Goal: Check status

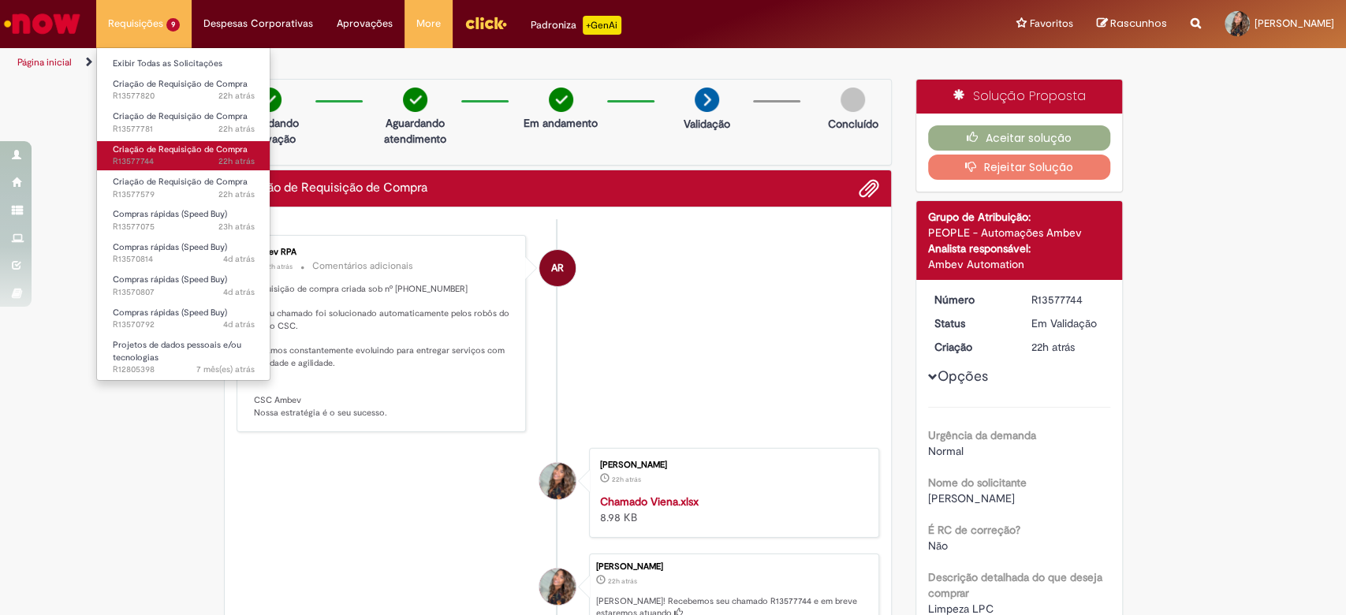
click at [155, 152] on span "Criação de Requisição de Compra" at bounding box center [180, 150] width 135 height 12
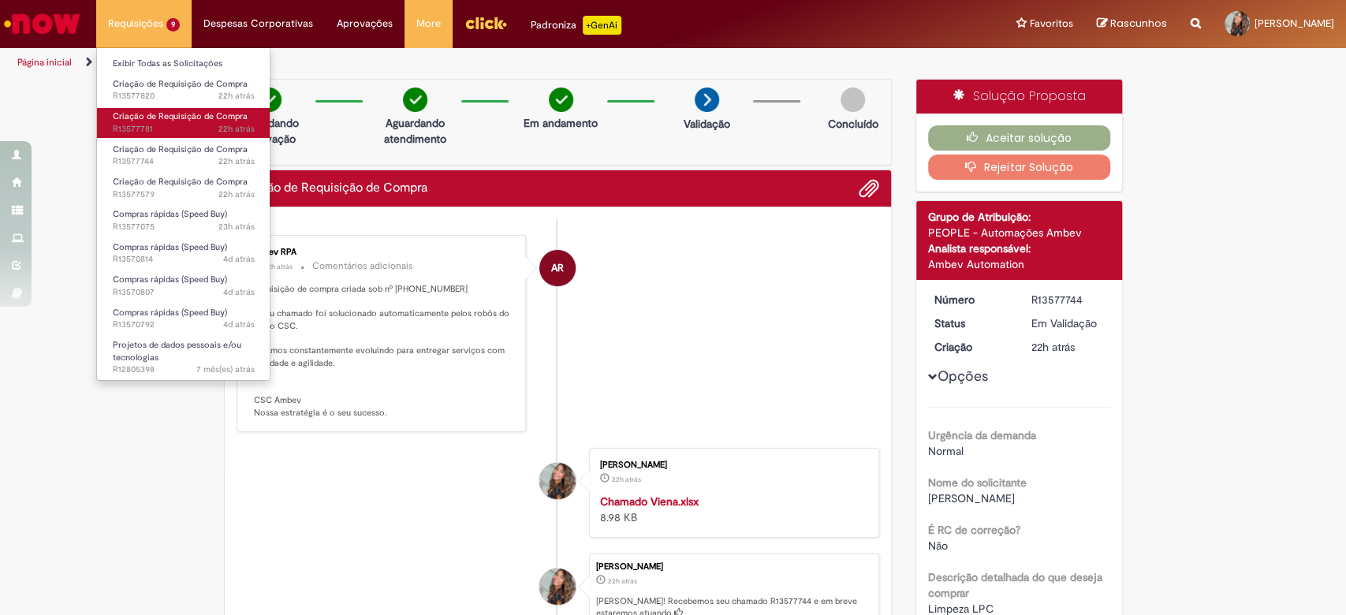
click at [191, 114] on span "Criação de Requisição de Compra" at bounding box center [180, 116] width 135 height 12
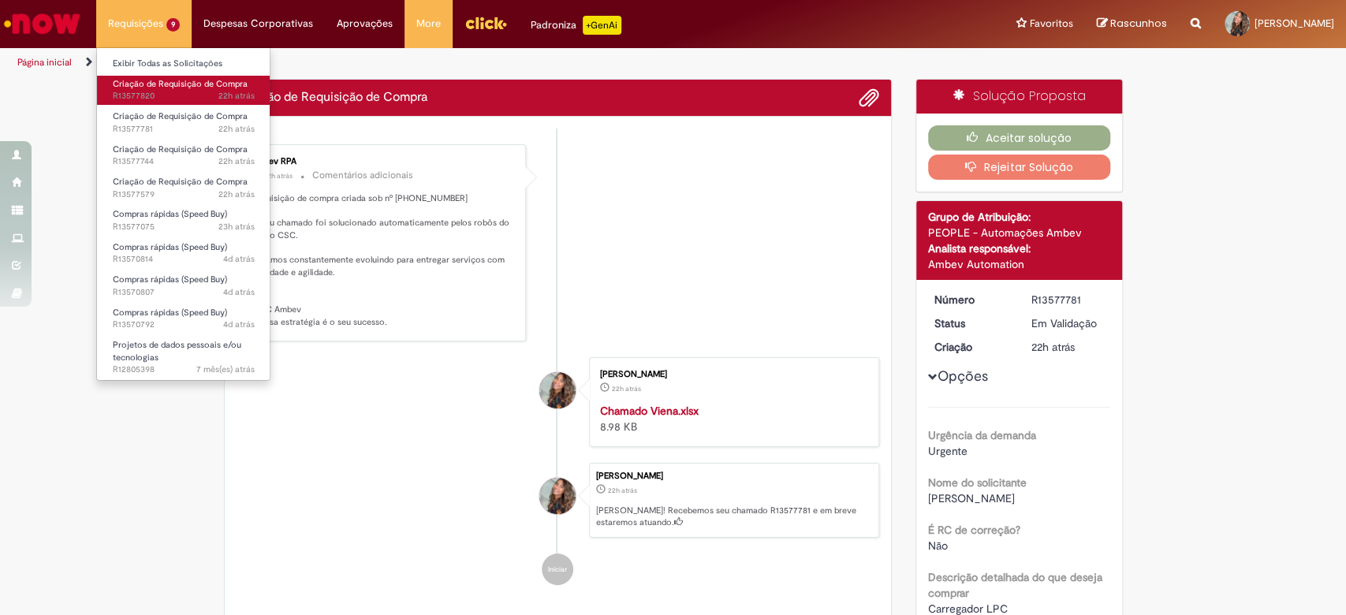
click at [183, 89] on link "Criação de Requisição de Compra 22h atrás 22 horas atrás R13577820" at bounding box center [184, 90] width 174 height 29
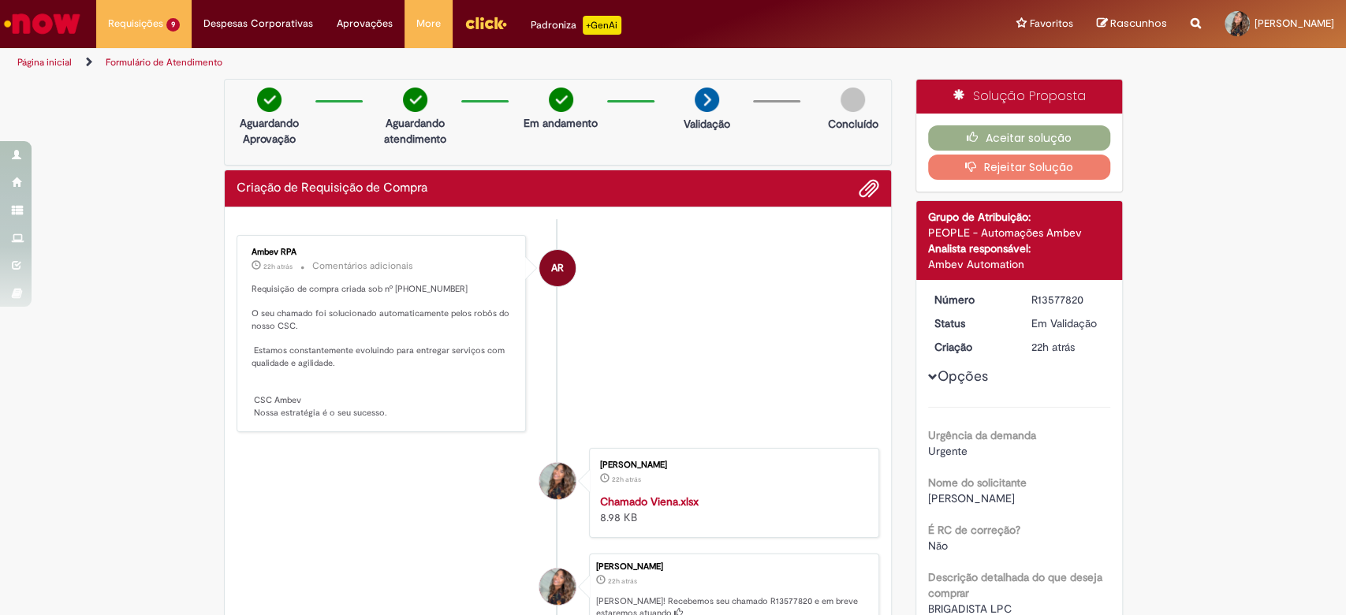
click at [390, 198] on div "Criação de Requisição de Compra Enviar AR Ambev RPA 22h atrás 22 horas atrás Co…" at bounding box center [558, 445] width 669 height 551
click at [390, 198] on div "Criação de Requisição de Compra" at bounding box center [559, 188] width 644 height 21
click at [398, 292] on p "Requisição de compra criada sob nº [PHONE_NUMBER] O seu chamado foi solucionado…" at bounding box center [383, 351] width 263 height 136
copy p "0081931097"
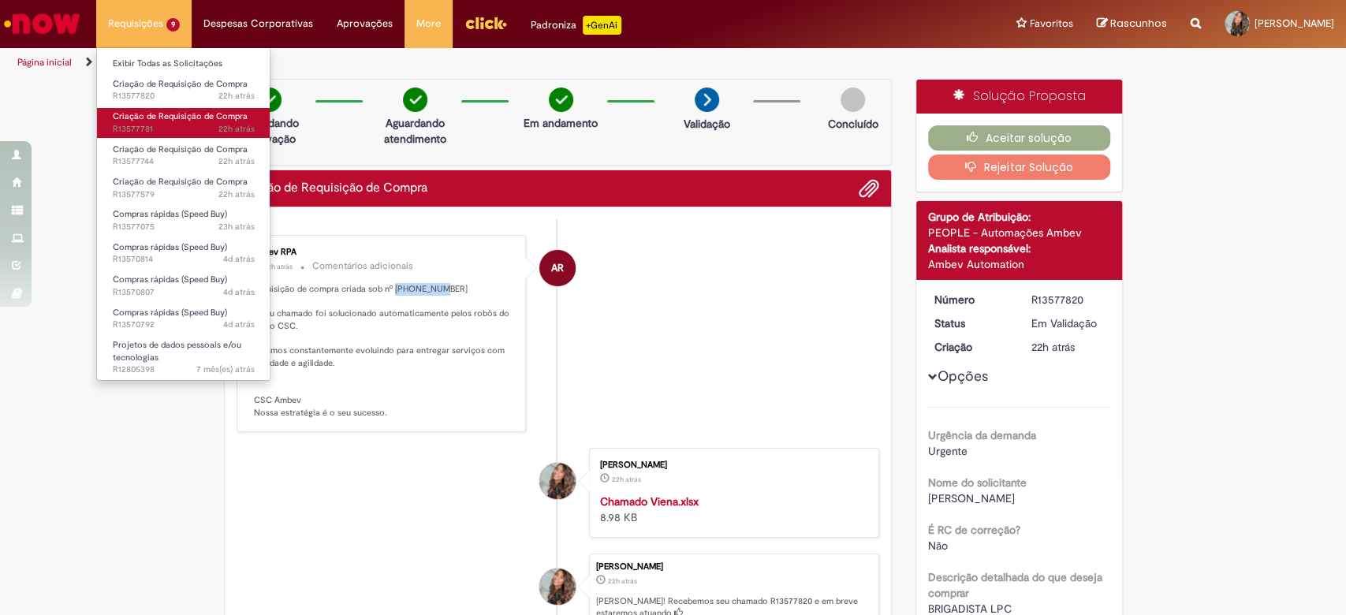
click at [151, 113] on span "Criação de Requisição de Compra" at bounding box center [180, 116] width 135 height 12
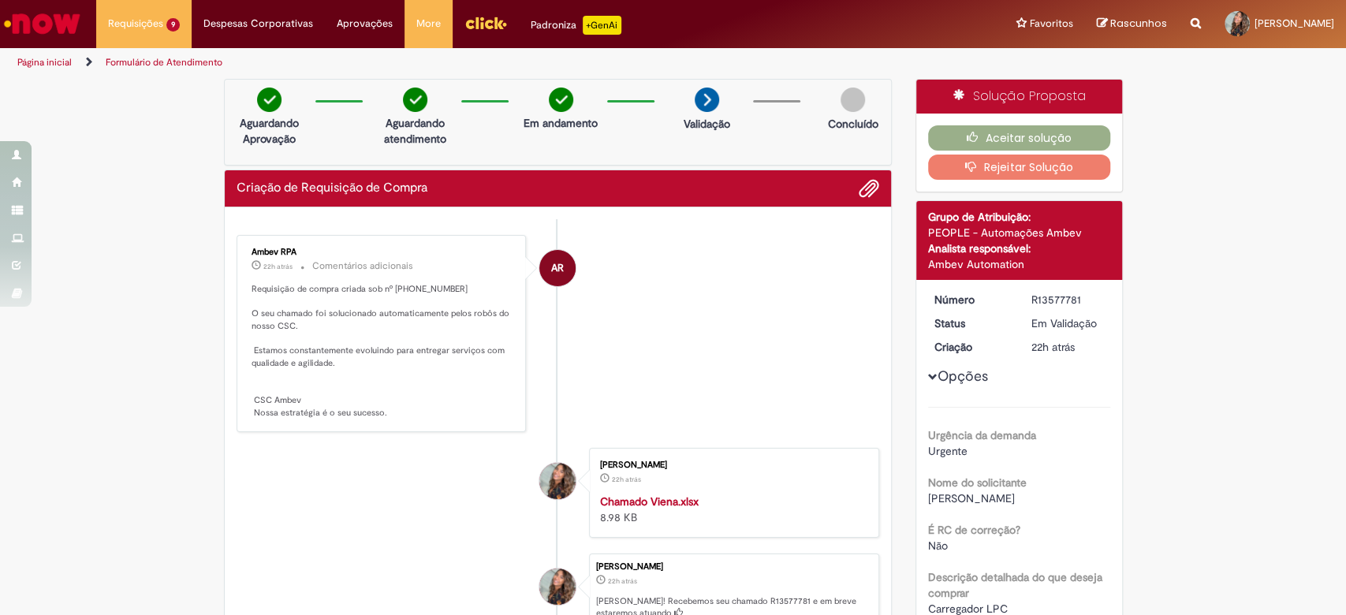
scroll to position [360, 0]
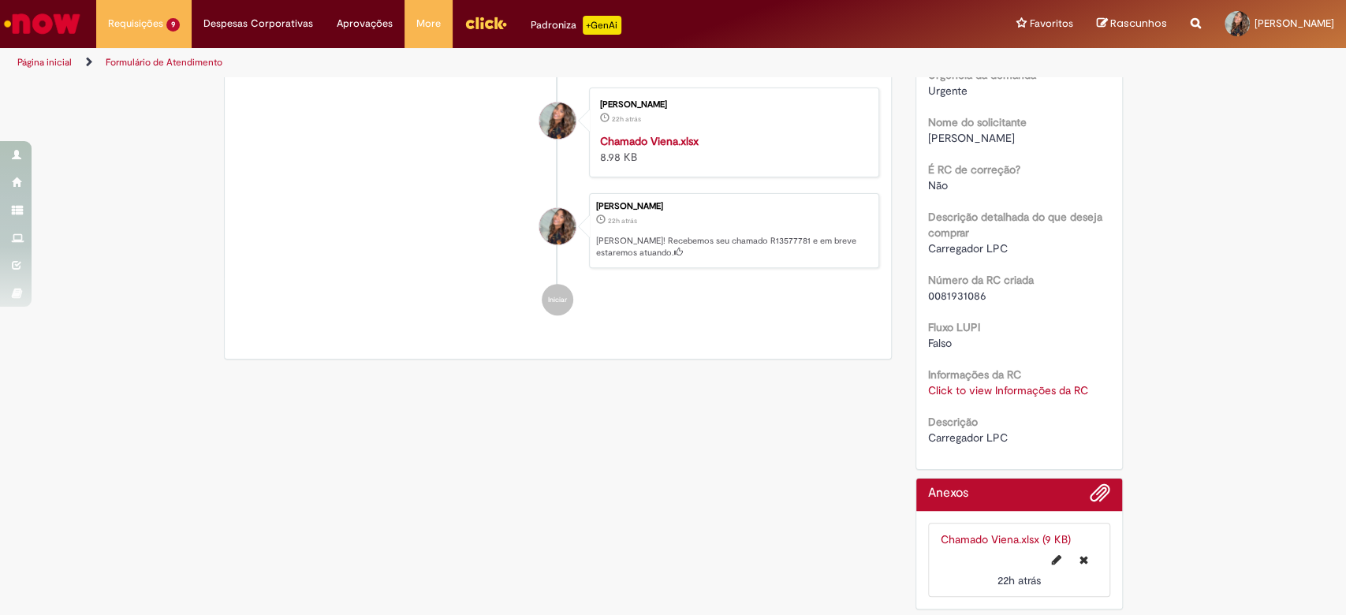
click at [1063, 386] on link "Click to view Informações da RC" at bounding box center [1008, 390] width 160 height 14
